Goal: Information Seeking & Learning: Check status

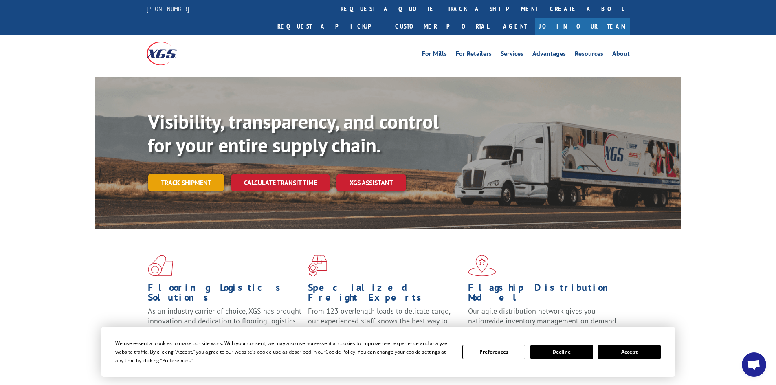
click at [185, 174] on link "Track shipment" at bounding box center [186, 182] width 77 height 17
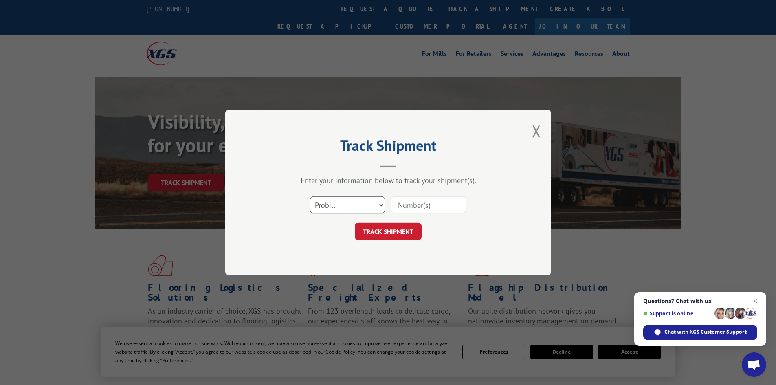
click at [379, 203] on select "Select category... Probill BOL PO" at bounding box center [347, 204] width 75 height 17
select select "po"
click at [310, 196] on select "Select category... Probill BOL PO" at bounding box center [347, 204] width 75 height 17
click at [412, 200] on input at bounding box center [428, 204] width 75 height 17
paste input "19545136"
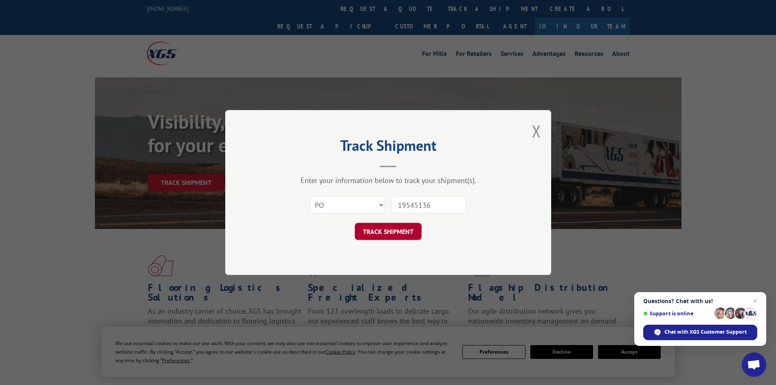
type input "19545136"
click at [381, 227] on button "TRACK SHIPMENT" at bounding box center [388, 231] width 67 height 17
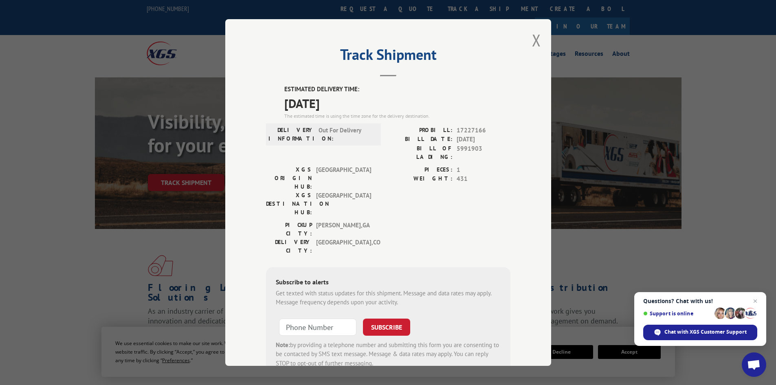
click at [701, 244] on div "Track Shipment ESTIMATED DELIVERY TIME: [DATE] The estimated time is using the …" at bounding box center [388, 192] width 776 height 385
click at [532, 37] on button "Close modal" at bounding box center [536, 40] width 9 height 22
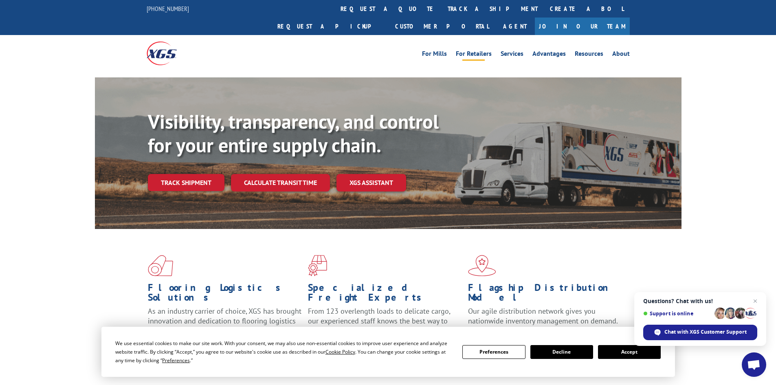
click at [482, 51] on link "For Retailers" at bounding box center [474, 55] width 36 height 9
